Goal: Information Seeking & Learning: Learn about a topic

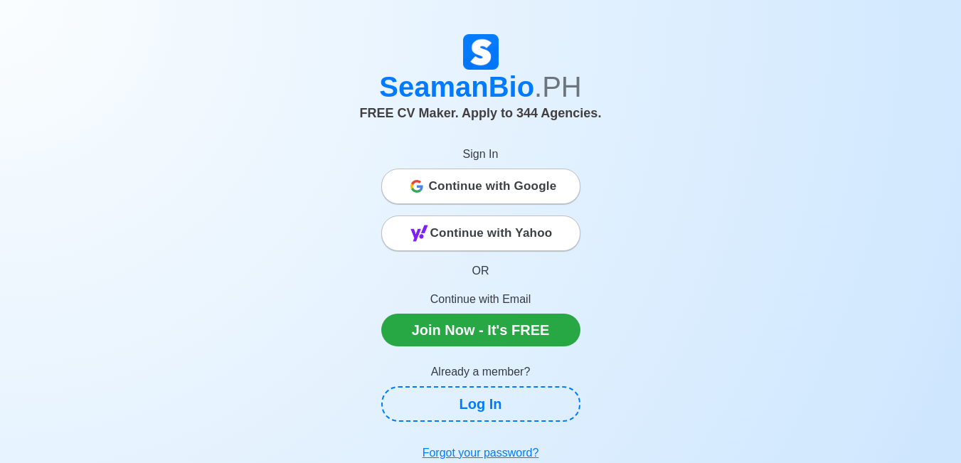
click at [540, 191] on span "Continue with Google" at bounding box center [493, 186] width 128 height 28
click at [484, 181] on span "Continue with Google" at bounding box center [493, 186] width 128 height 28
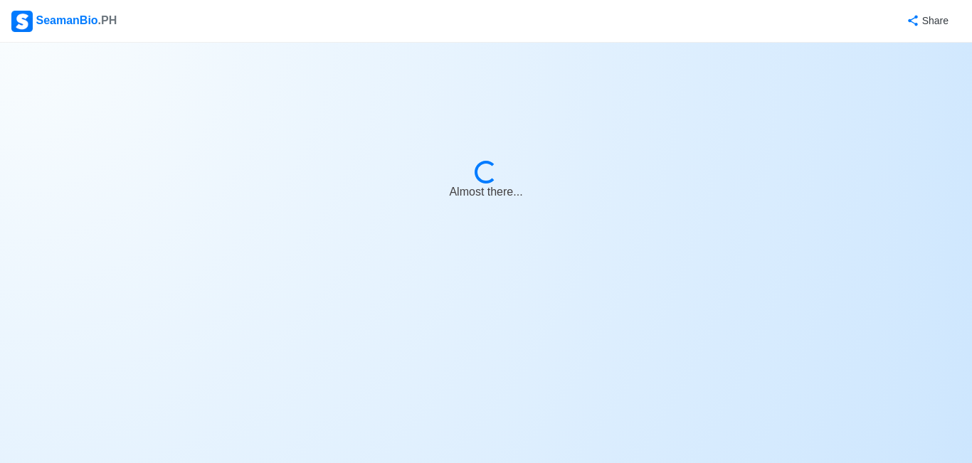
select select "Cadet"
